Goal: Information Seeking & Learning: Understand process/instructions

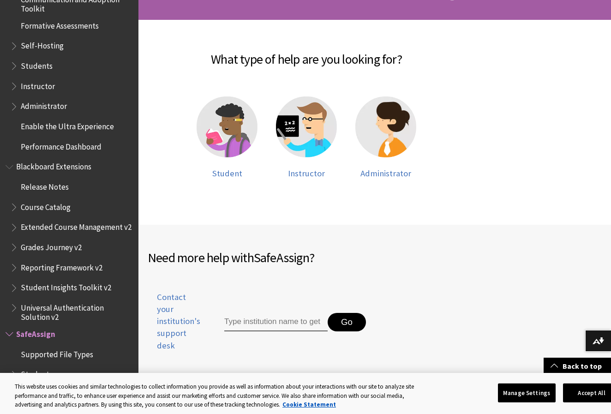
scroll to position [174, 0]
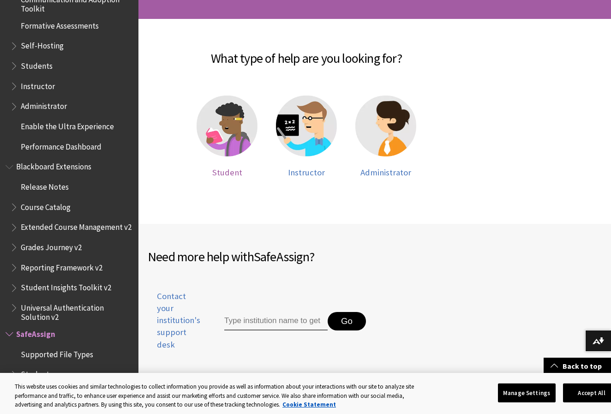
click at [222, 133] on img at bounding box center [227, 126] width 61 height 61
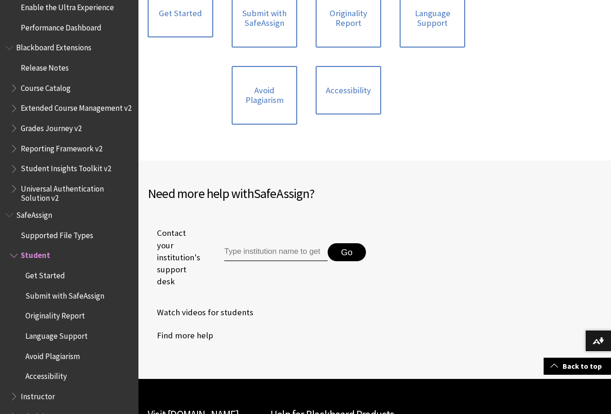
scroll to position [286, 0]
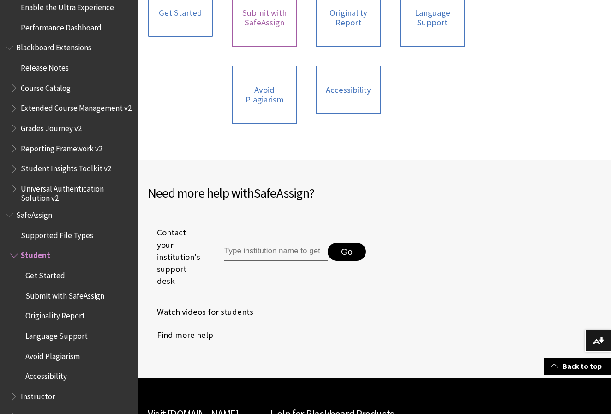
click at [252, 36] on link "Submit with SafeAssign" at bounding box center [265, 17] width 66 height 59
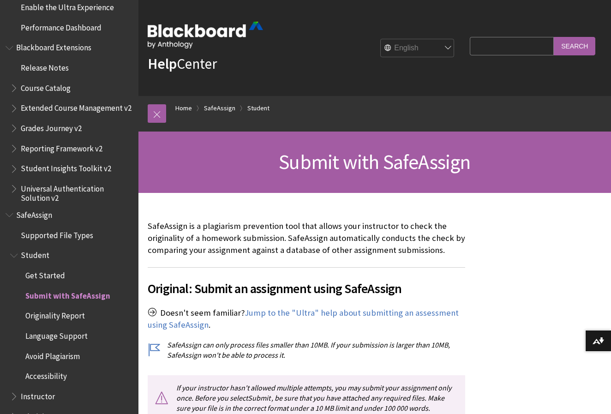
click at [60, 268] on span "Get Started" at bounding box center [45, 274] width 40 height 12
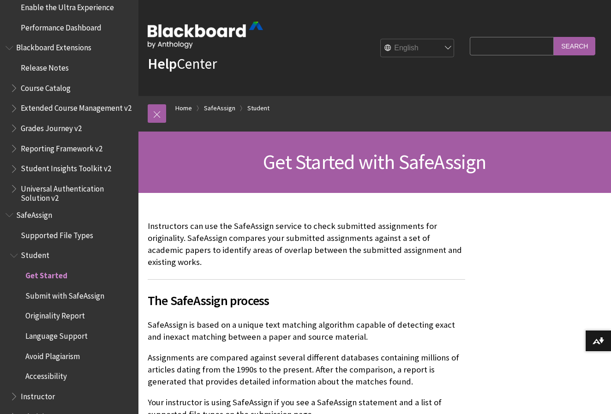
click at [97, 288] on span "Submit with SafeAssign" at bounding box center [64, 294] width 79 height 12
click at [93, 288] on span "Submit with SafeAssign" at bounding box center [67, 294] width 85 height 12
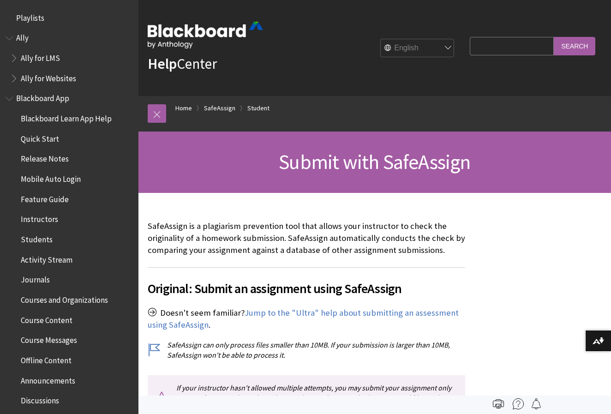
scroll to position [964, 0]
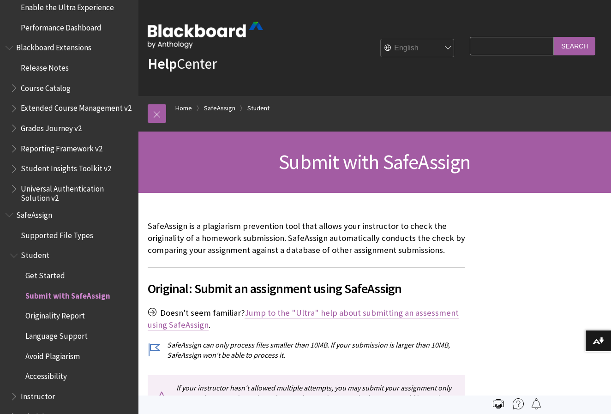
click at [269, 312] on link "Jump to the "Ultra" help about submitting an assessment using SafeAssign" at bounding box center [303, 319] width 311 height 23
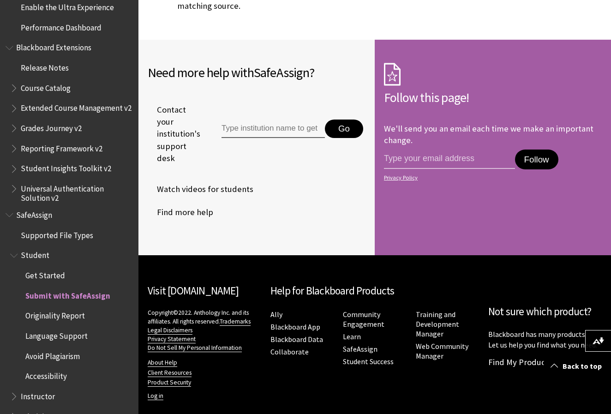
scroll to position [2280, 0]
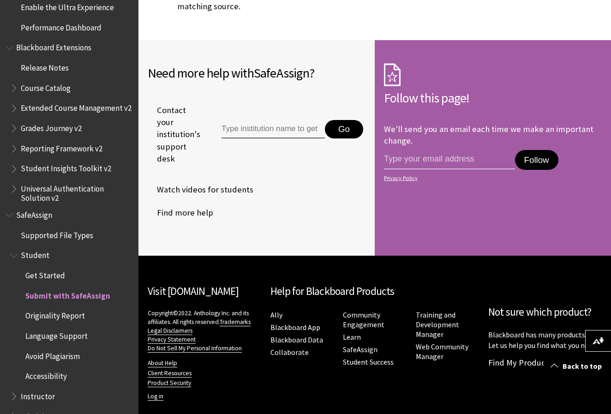
click at [82, 308] on span "Originality Report" at bounding box center [55, 314] width 60 height 12
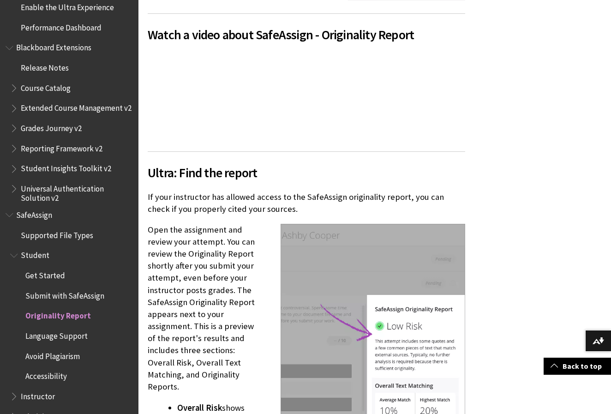
scroll to position [728, 0]
